Goal: Task Accomplishment & Management: Use online tool/utility

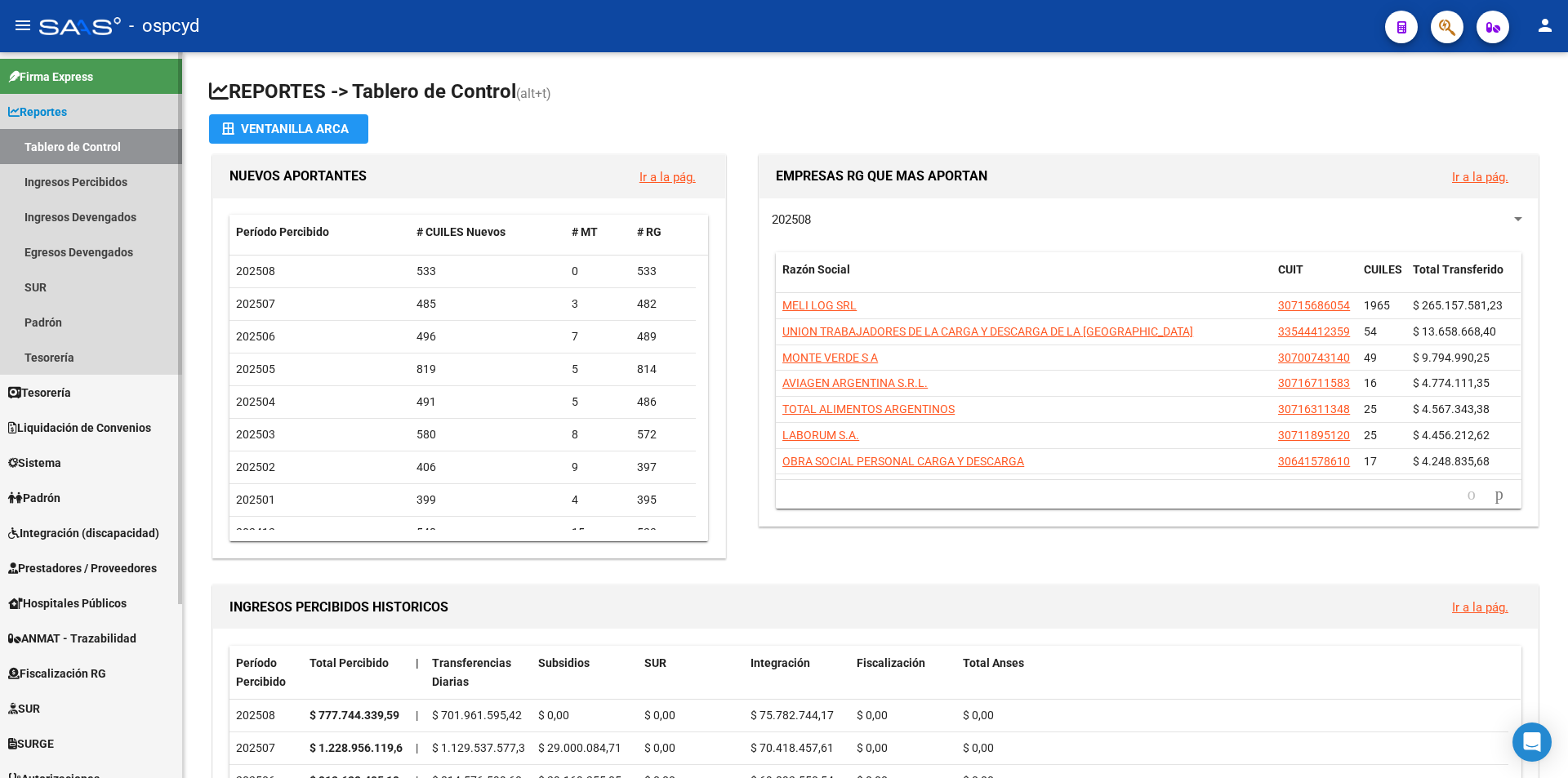
click at [101, 140] on link "Tablero de Control" at bounding box center [91, 147] width 182 height 35
click at [58, 108] on span "Reportes" at bounding box center [37, 112] width 59 height 18
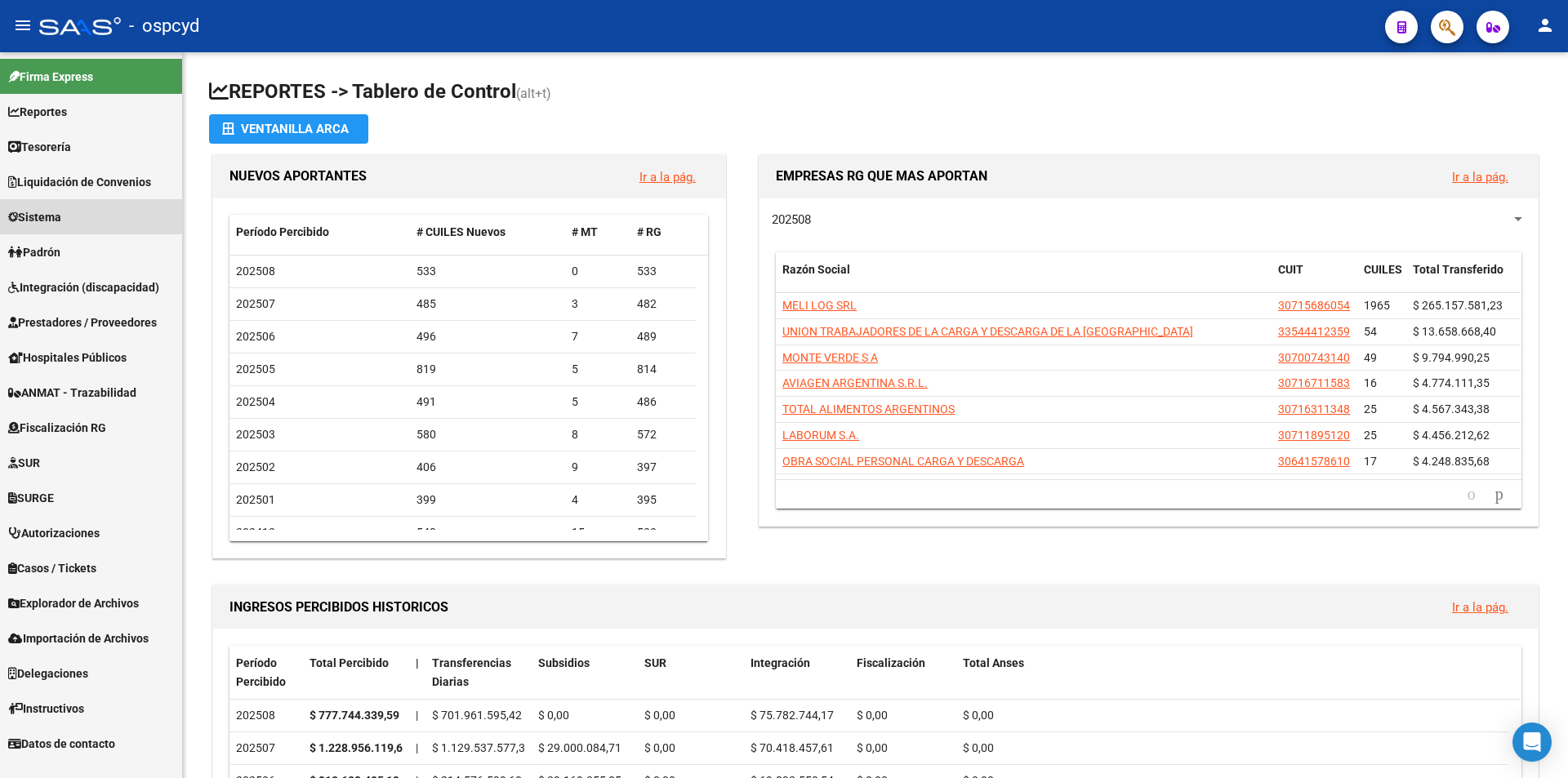
click at [65, 205] on link "Sistema" at bounding box center [91, 217] width 182 height 35
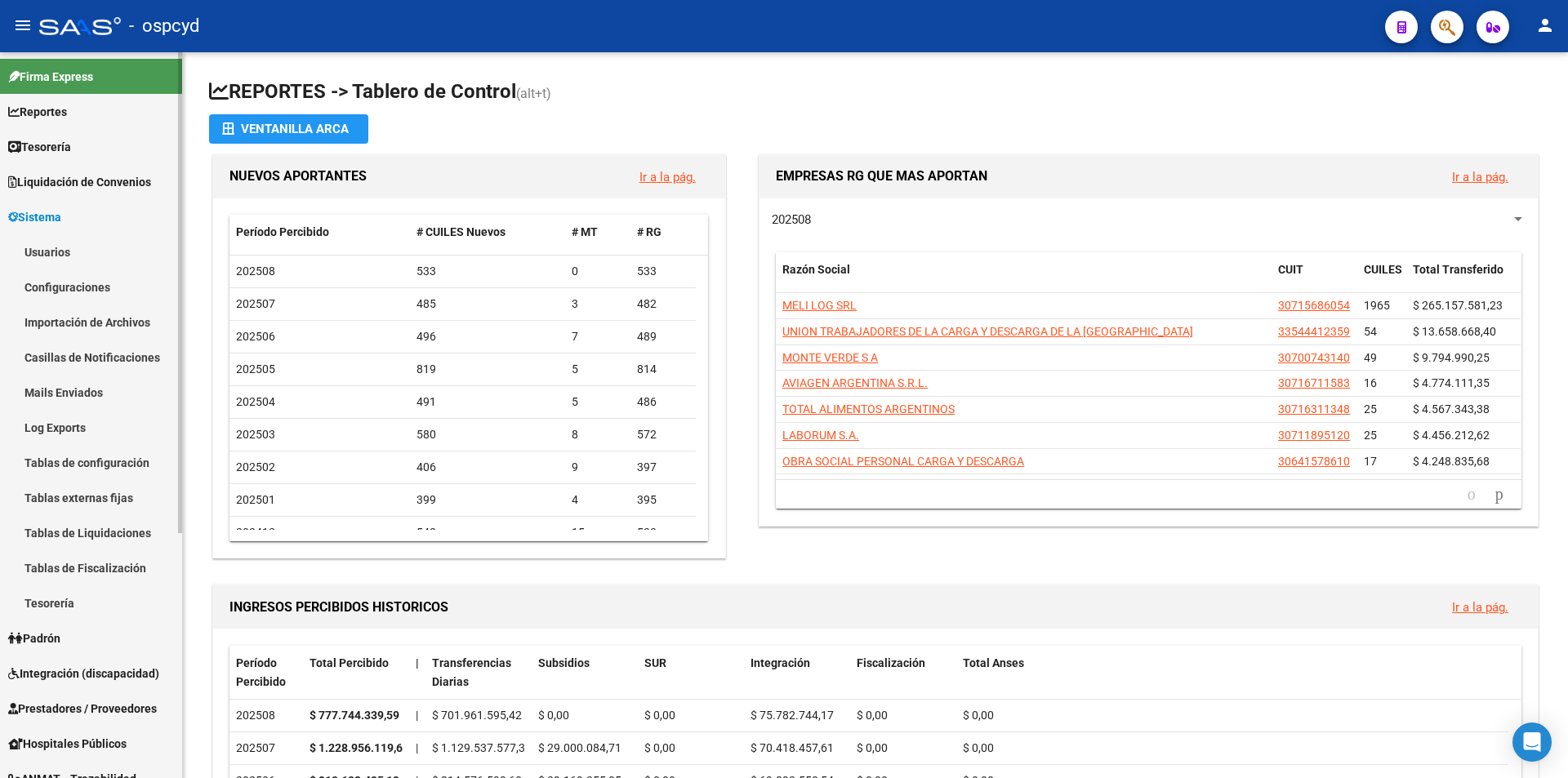
click at [63, 247] on link "Usuarios" at bounding box center [91, 252] width 182 height 35
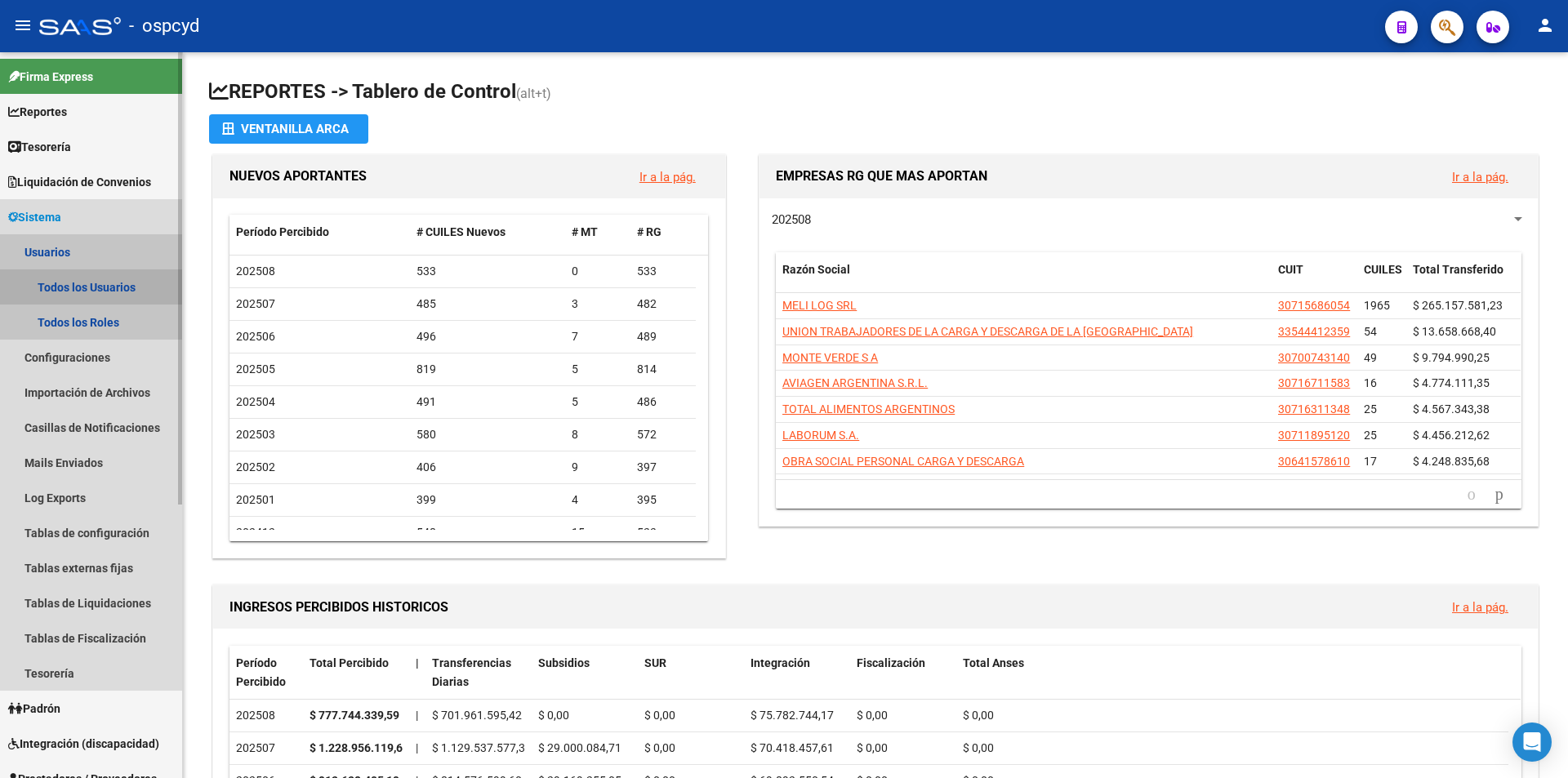
click at [68, 288] on link "Todos los Usuarios" at bounding box center [91, 287] width 182 height 35
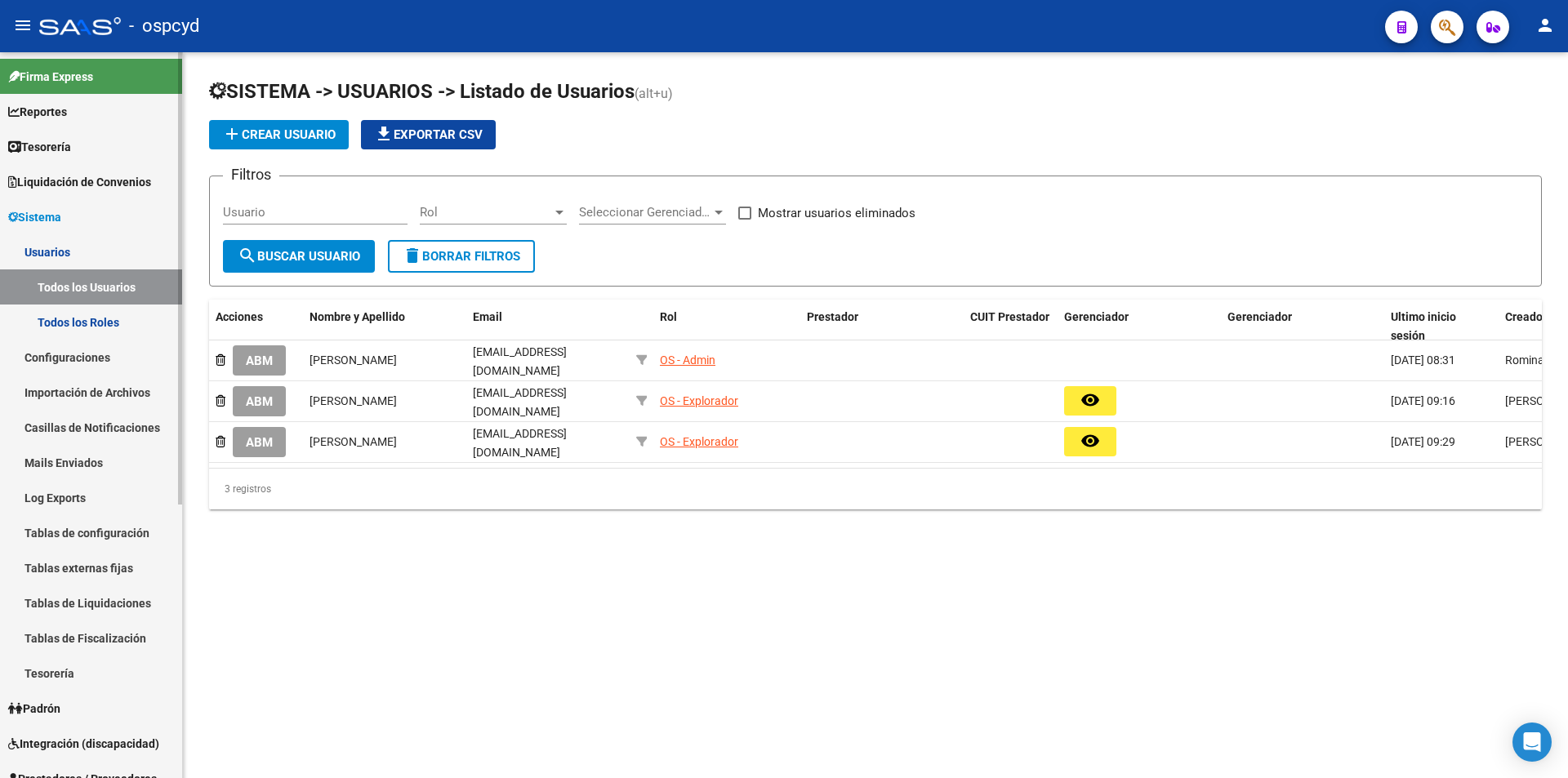
click at [58, 154] on span "Tesorería" at bounding box center [39, 147] width 63 height 18
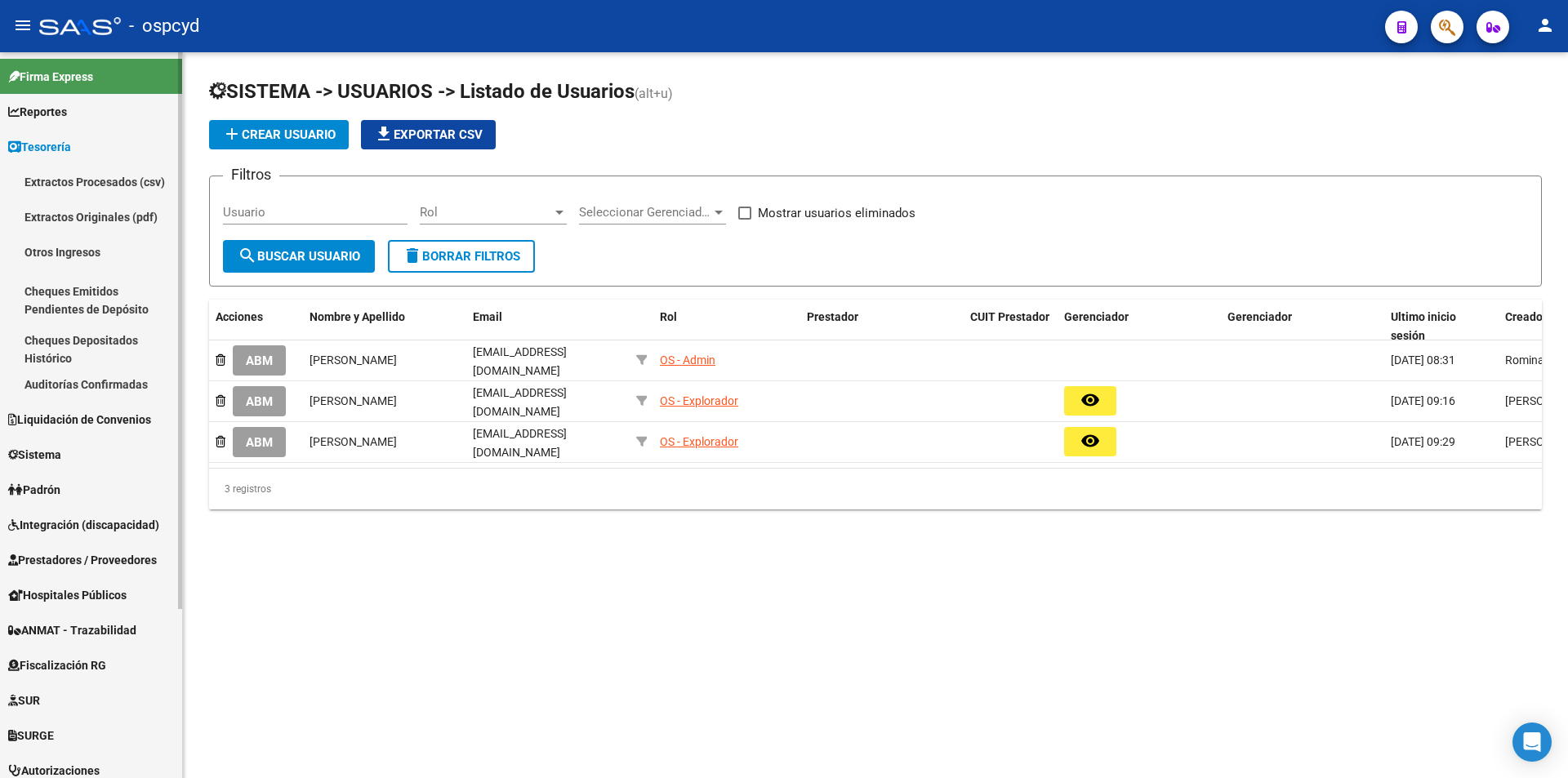
click at [57, 153] on span "Tesorería" at bounding box center [39, 147] width 63 height 18
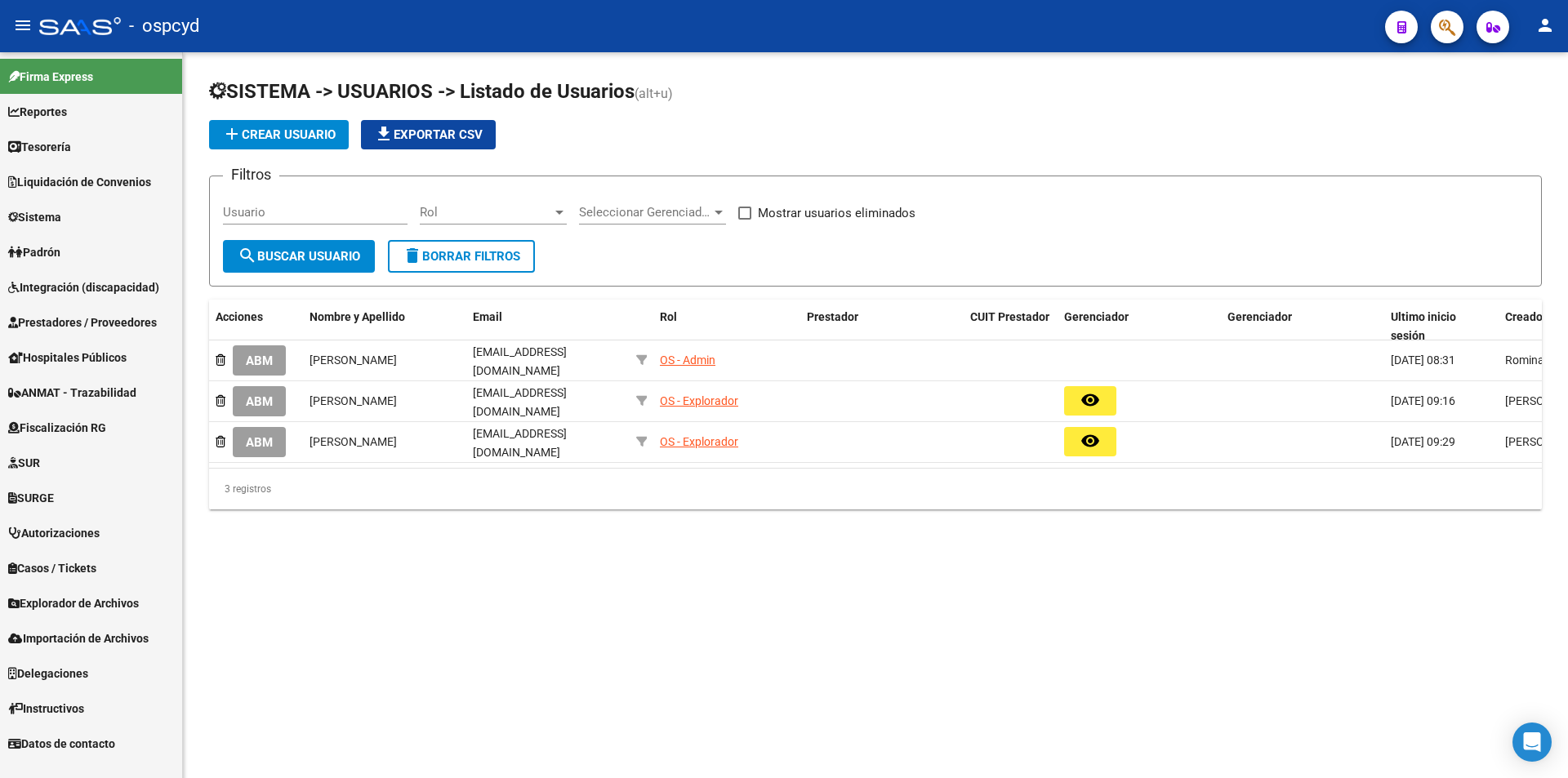
click at [71, 186] on span "Liquidación de Convenios" at bounding box center [79, 182] width 143 height 18
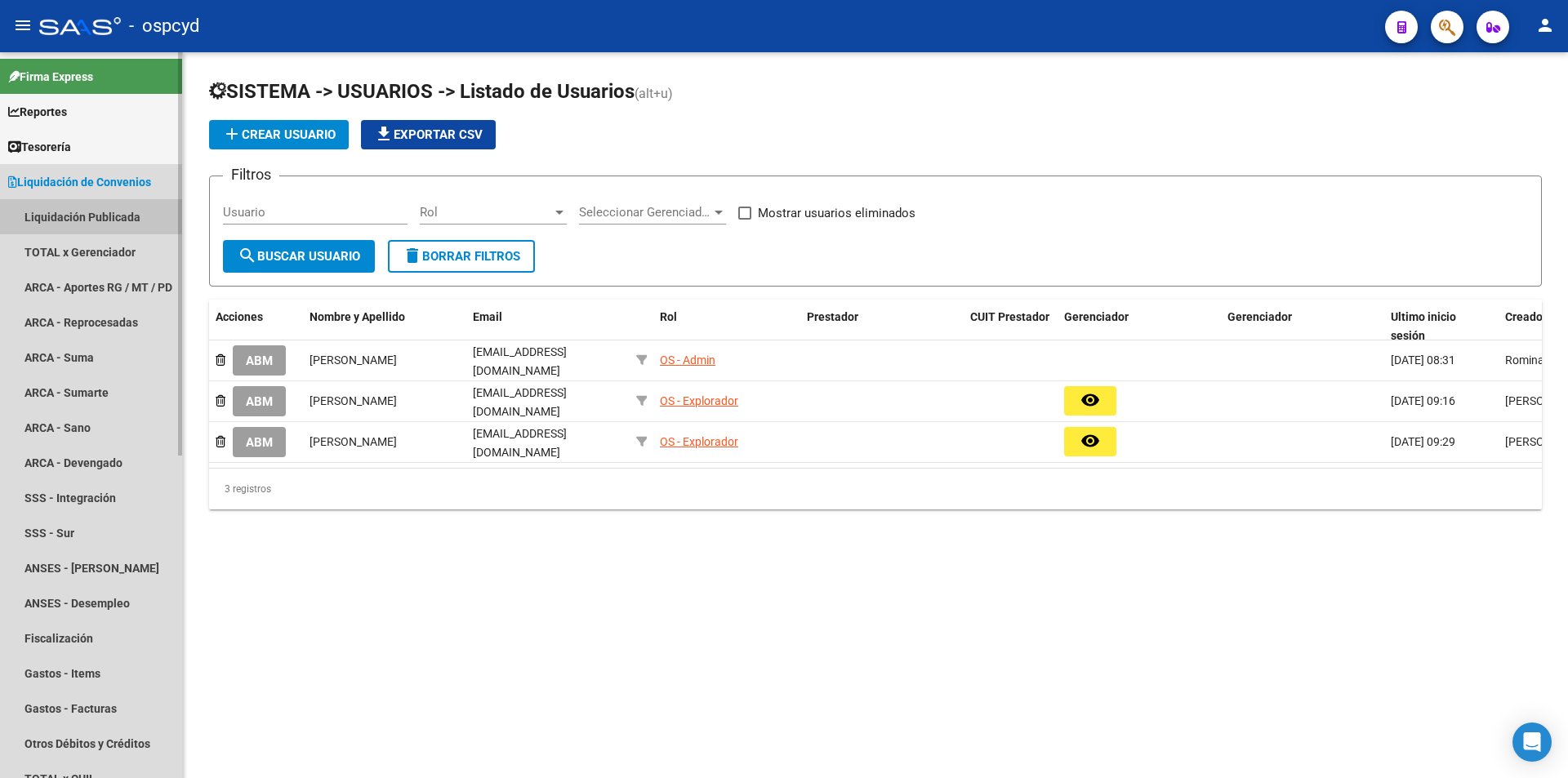
click at [75, 214] on link "Liquidación Publicada" at bounding box center [91, 217] width 182 height 35
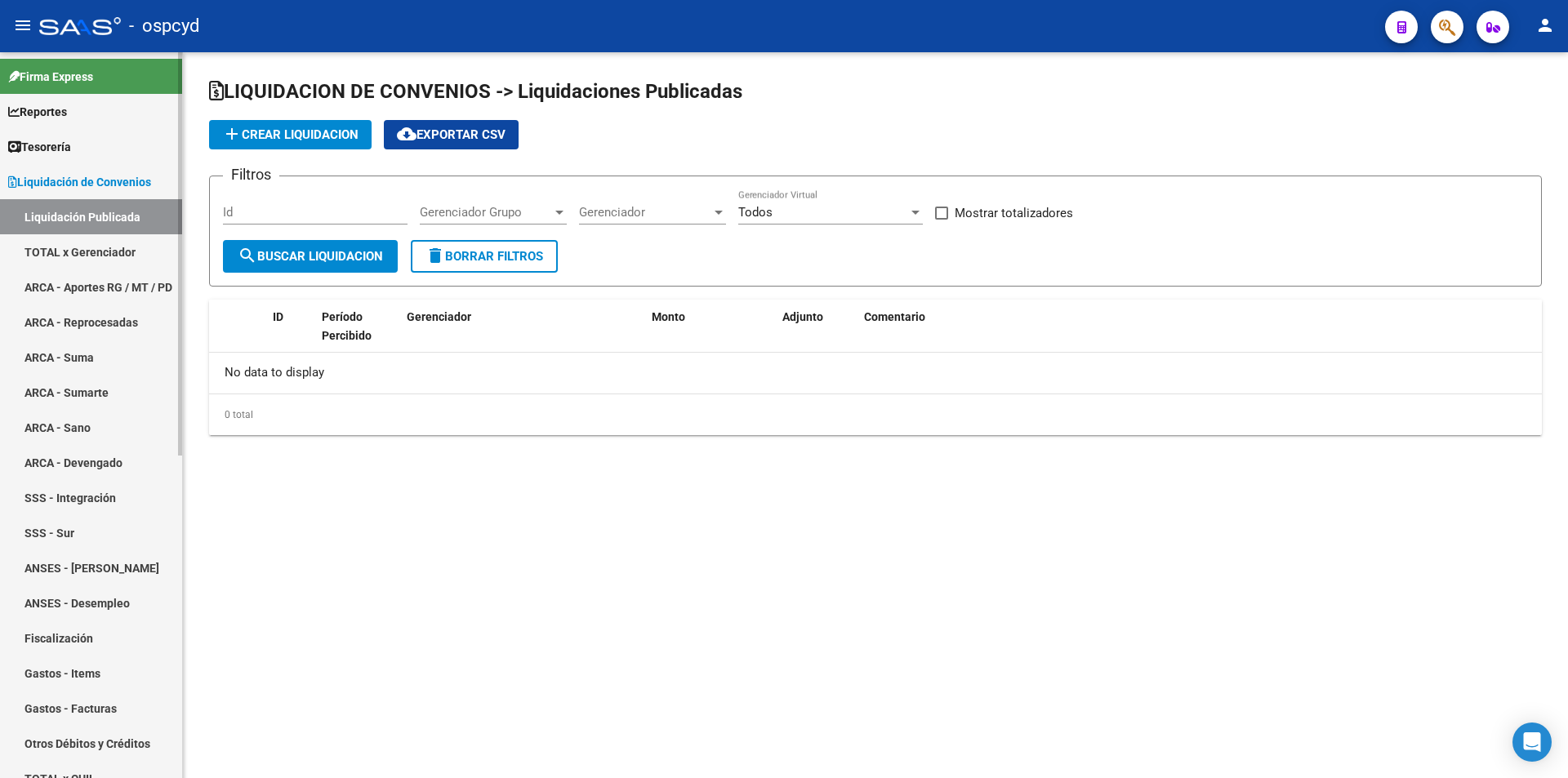
checkbox input "true"
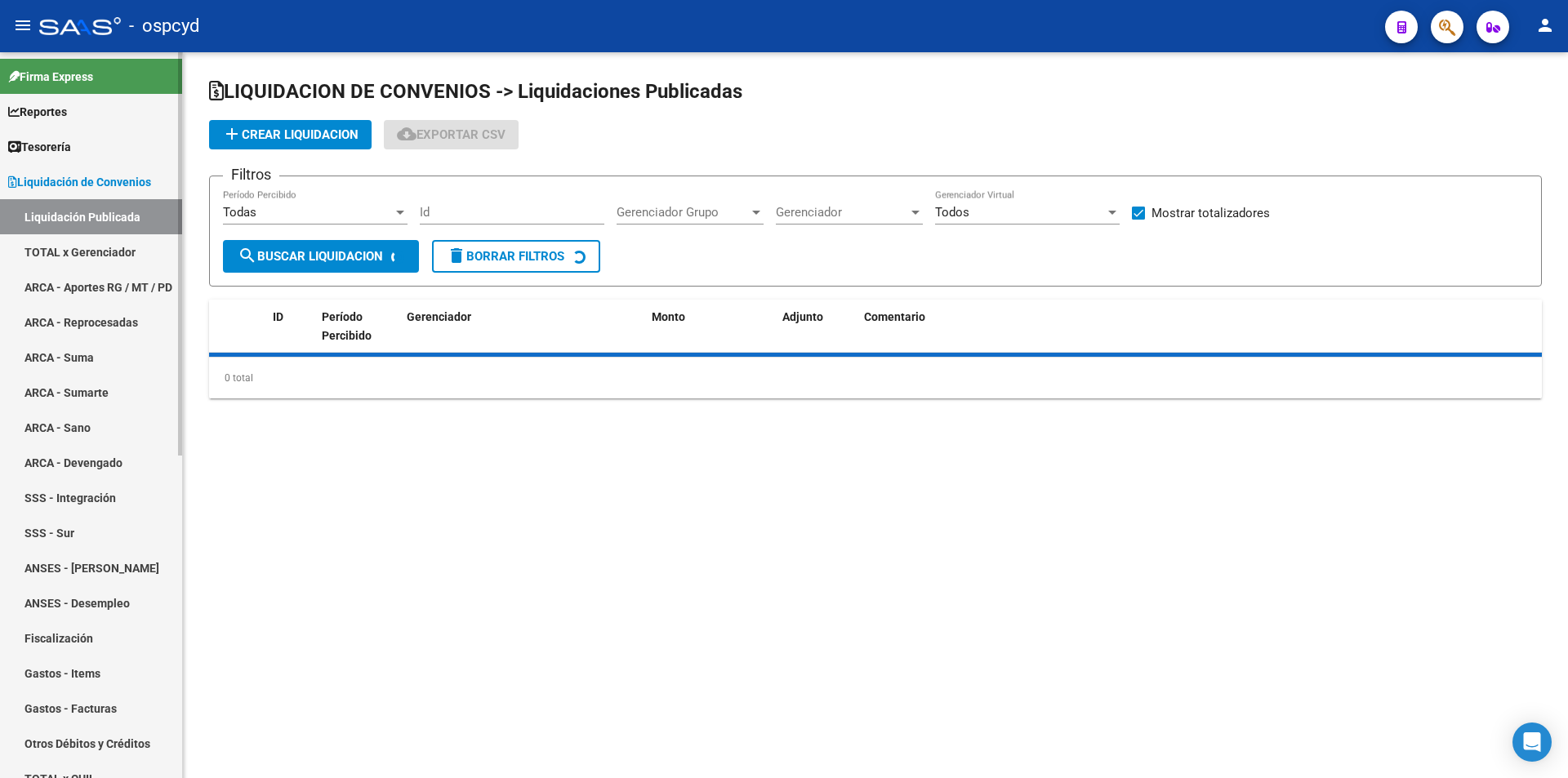
click at [76, 243] on link "TOTAL x Gerenciador" at bounding box center [91, 252] width 182 height 35
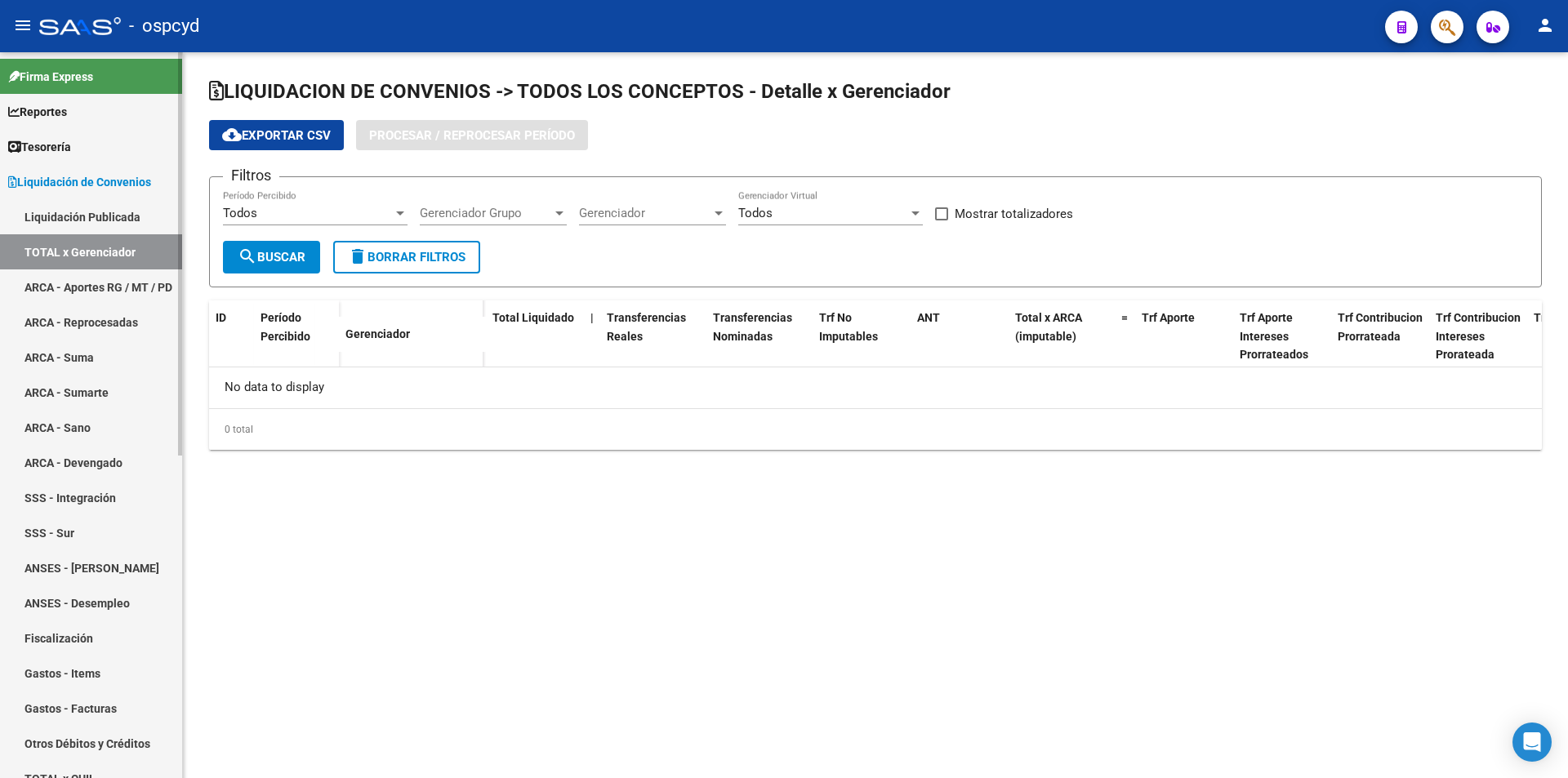
checkbox input "true"
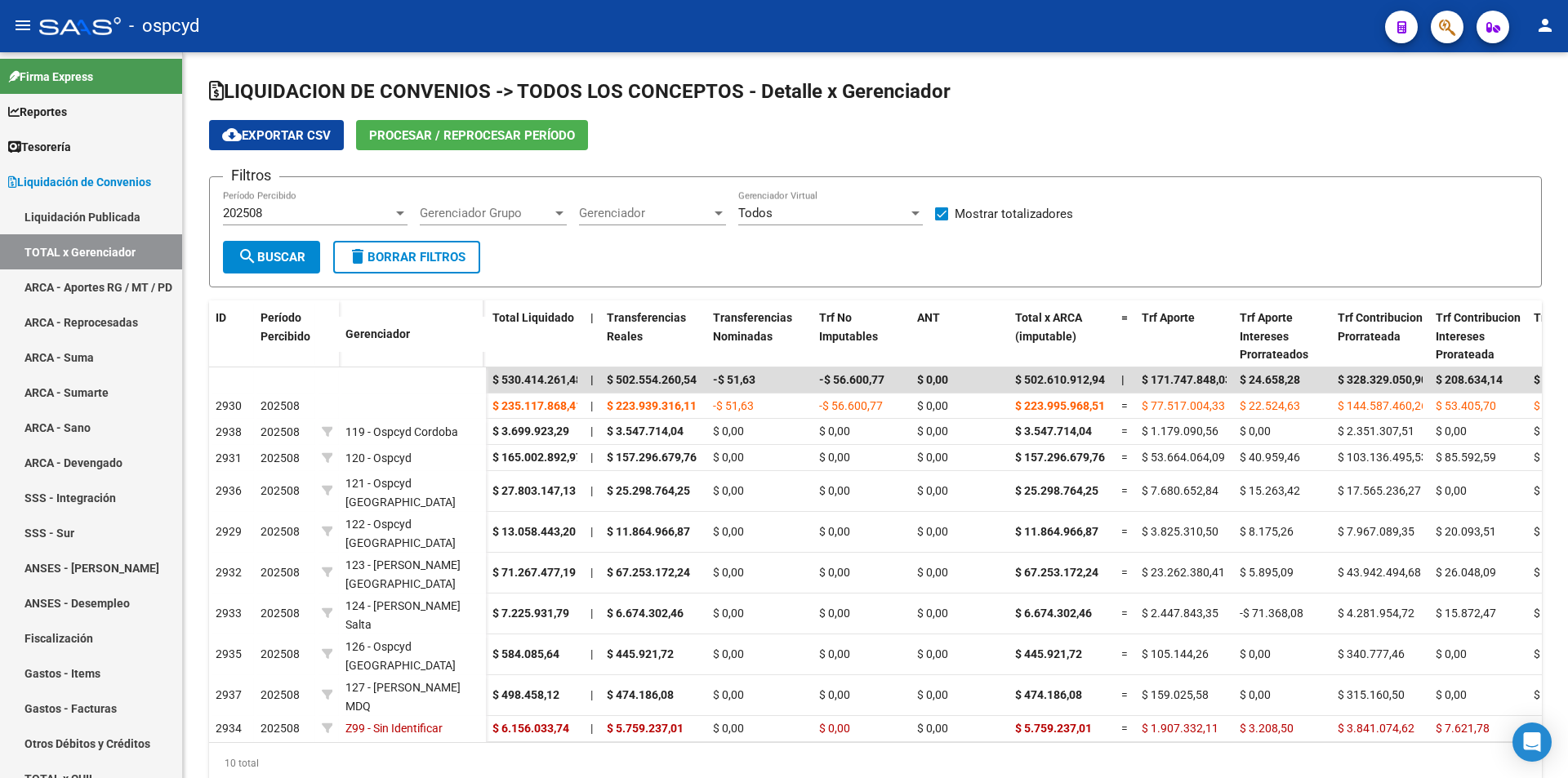
click at [475, 134] on span "Procesar / Reprocesar período" at bounding box center [472, 135] width 206 height 15
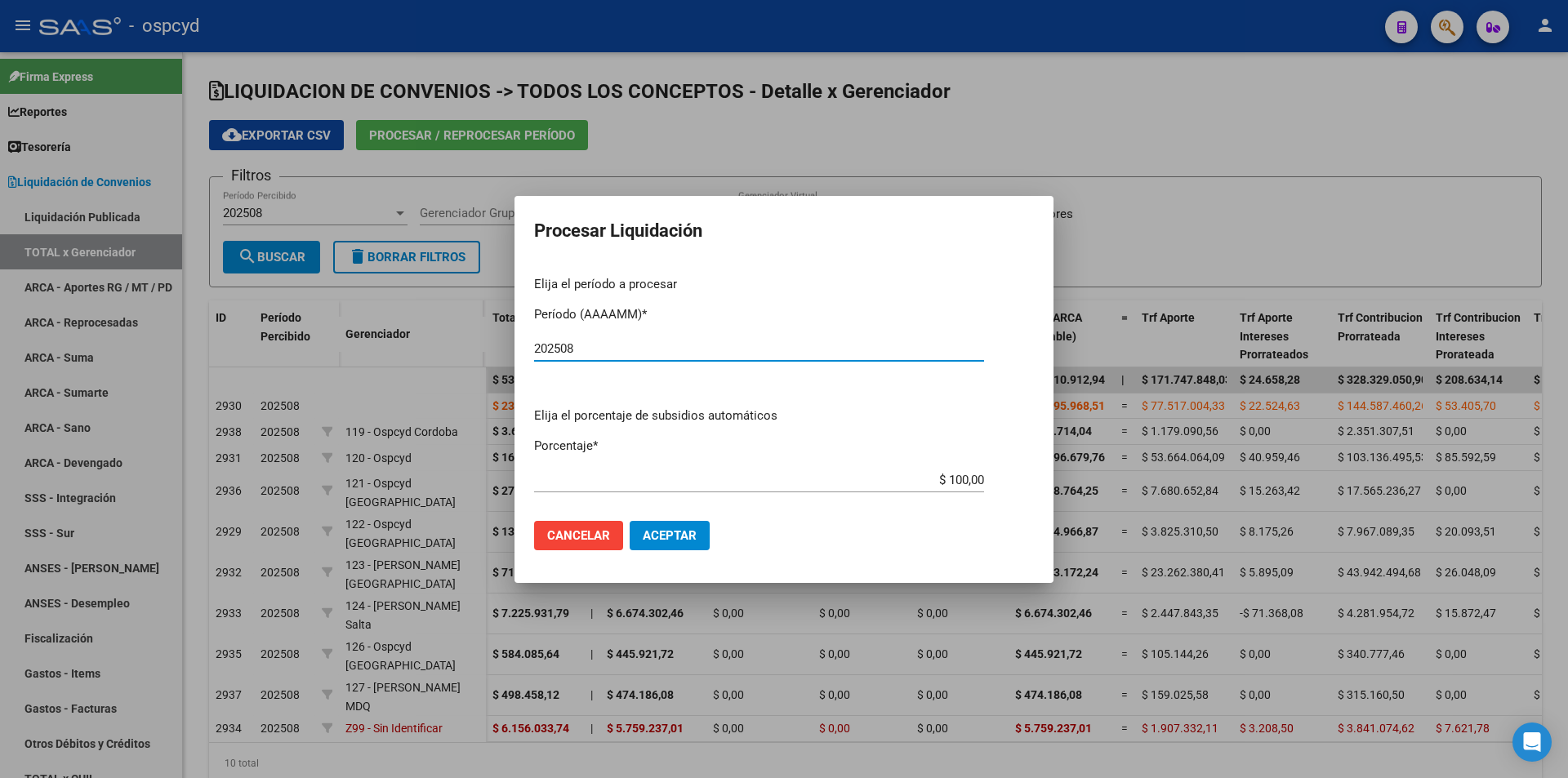
type input "202508"
click at [658, 526] on button "Aceptar" at bounding box center [669, 536] width 80 height 29
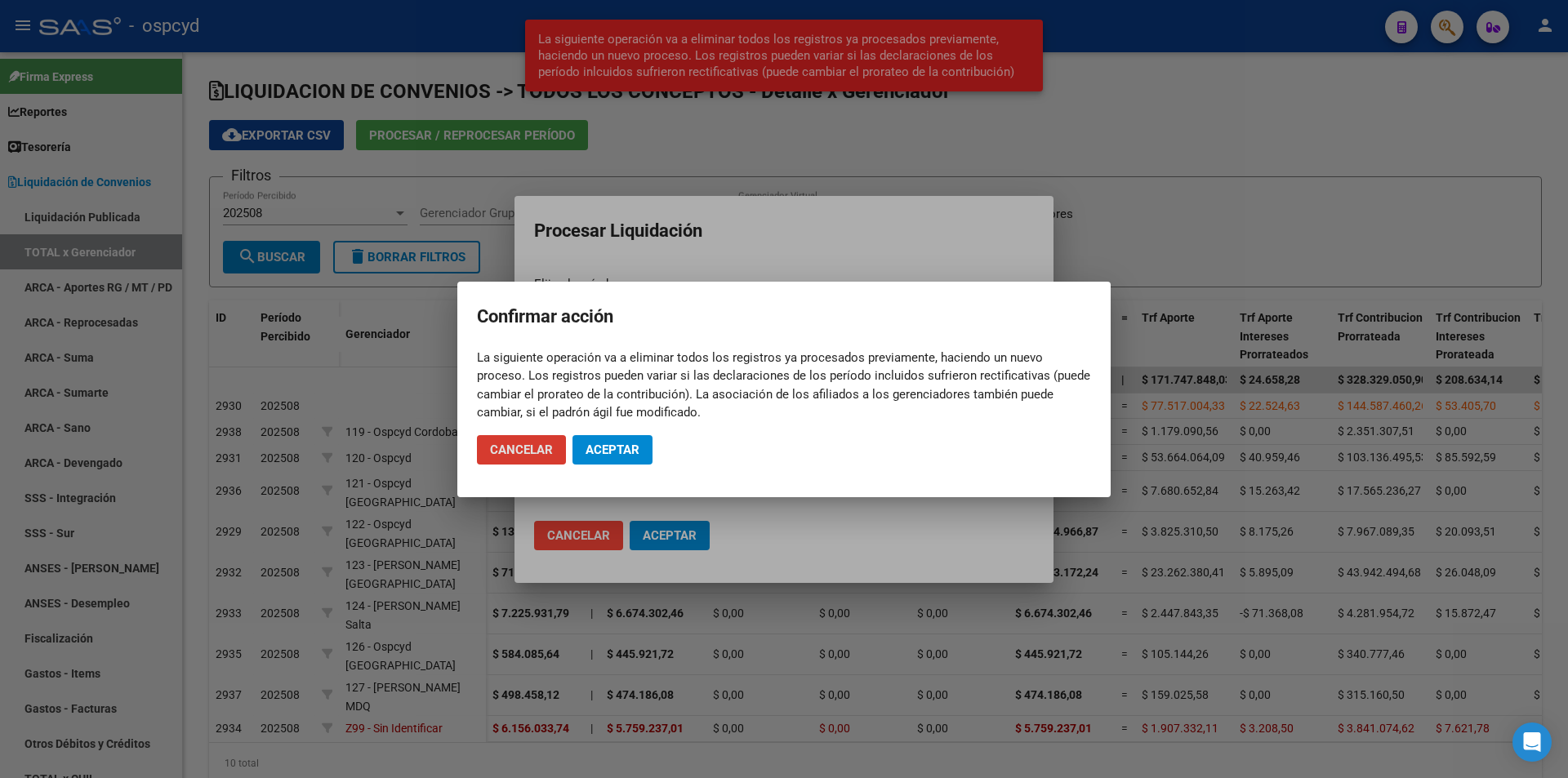
click at [581, 462] on button "Aceptar" at bounding box center [612, 450] width 80 height 29
